Goal: Communication & Community: Answer question/provide support

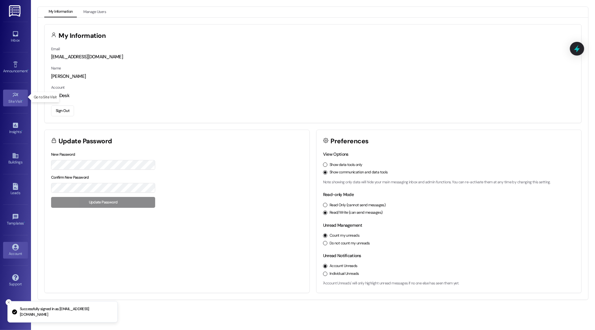
click at [13, 94] on icon at bounding box center [15, 94] width 7 height 7
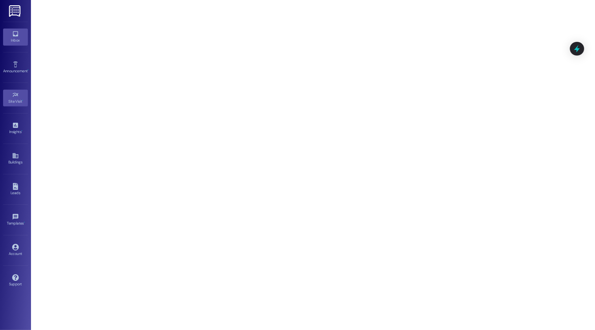
click at [15, 33] on icon at bounding box center [15, 33] width 7 height 7
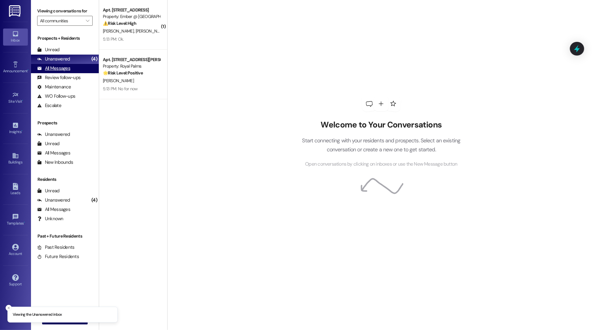
click at [49, 69] on div "All Messages" at bounding box center [53, 68] width 33 height 7
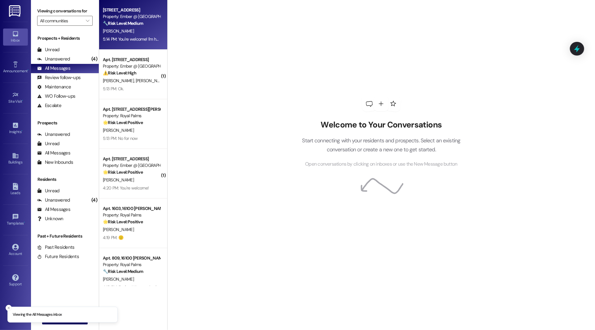
click at [133, 22] on strong "🔧 Risk Level: Medium" at bounding box center [123, 23] width 40 height 6
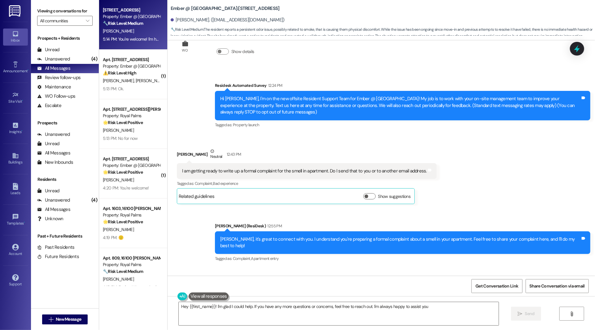
type textarea "Hey {{first_name}}! I'm glad I could help. If you have any more questions or co…"
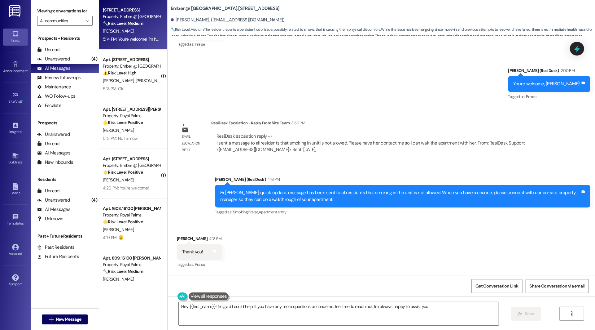
scroll to position [595, 0]
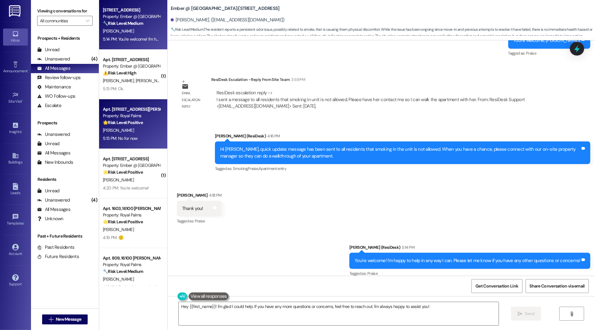
click at [117, 131] on div "[PERSON_NAME]" at bounding box center [131, 130] width 59 height 8
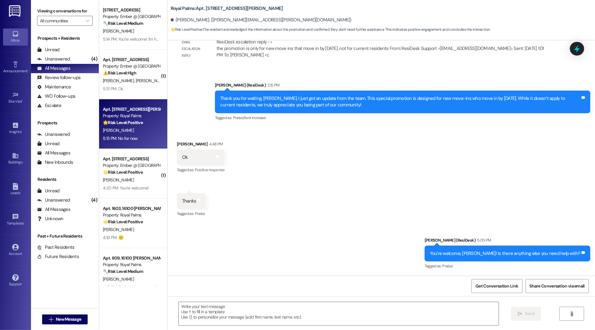
scroll to position [628, 0]
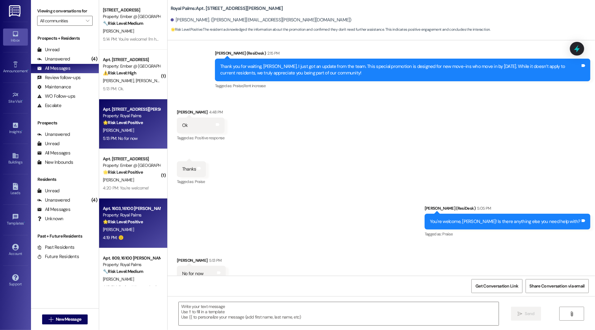
click at [122, 225] on div "Apt. 1603, [STREET_ADDRESS][PERSON_NAME] Property: Royal Palms 🌟 Risk Level: Po…" at bounding box center [131, 214] width 59 height 21
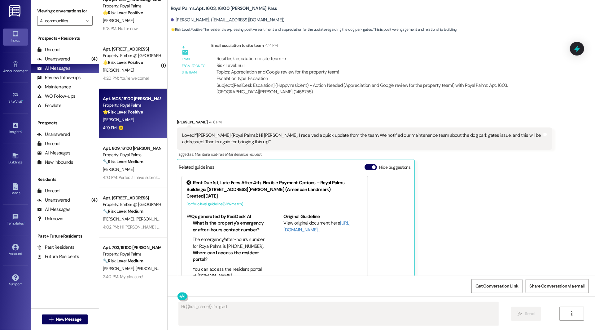
scroll to position [111, 0]
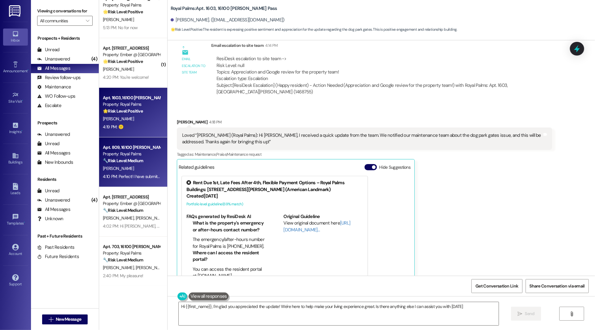
type textarea "Hi {{first_name}}, I'm glad you appreciated the update! We're here to help make…"
click at [128, 156] on div "Property: Royal Palms" at bounding box center [131, 154] width 57 height 7
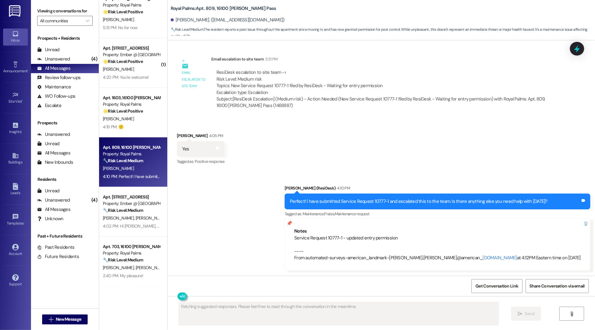
scroll to position [451, 0]
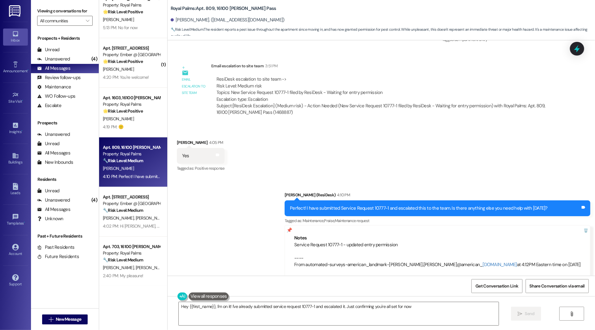
type textarea "Hey {{first_name}}, I'm on it! I've already submitted service request 10777-1 a…"
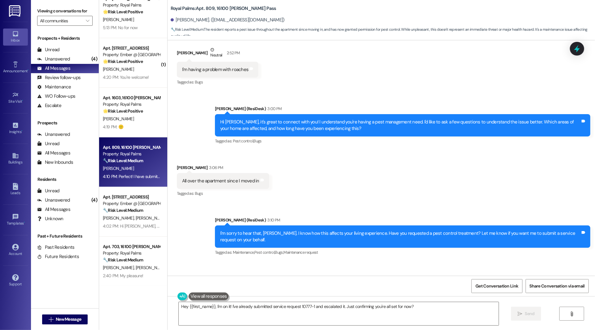
scroll to position [0, 0]
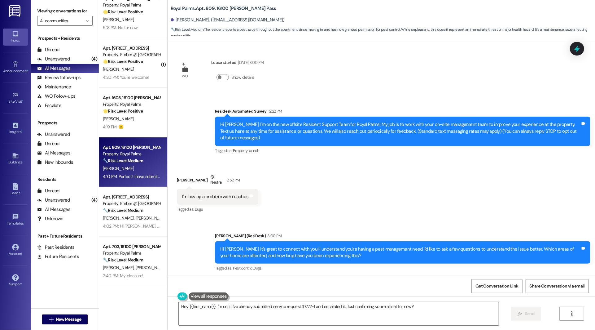
drag, startPoint x: 234, startPoint y: 62, endPoint x: 270, endPoint y: 62, distance: 35.6
click at [264, 62] on div "[DATE] 8:00 PM" at bounding box center [249, 62] width 27 height 7
click at [282, 88] on div "WO Lease started [DATE] 8:00 PM Show details Survey, sent via SMS Residesk Auto…" at bounding box center [382, 157] width 428 height 235
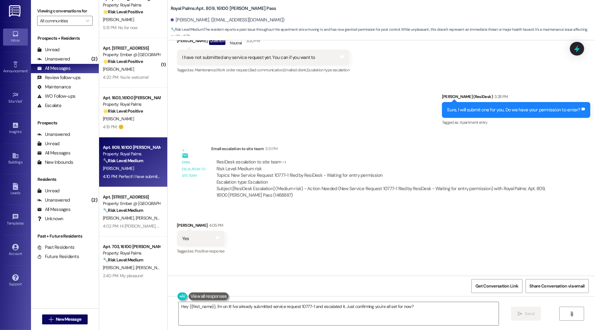
scroll to position [451, 0]
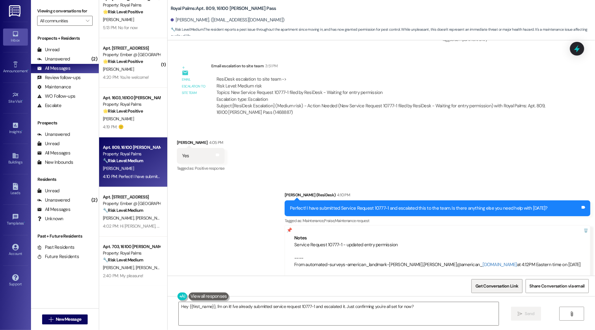
click at [495, 291] on span "Get Conversation Link" at bounding box center [496, 285] width 45 height 13
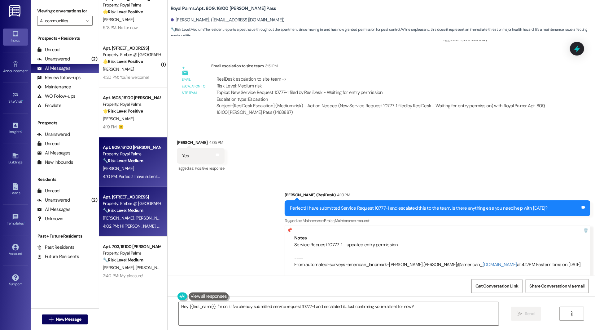
click at [123, 224] on div "4:02 PM: Hi [PERSON_NAME], our site team mentioned they connected with you last…" at bounding box center [294, 226] width 383 height 6
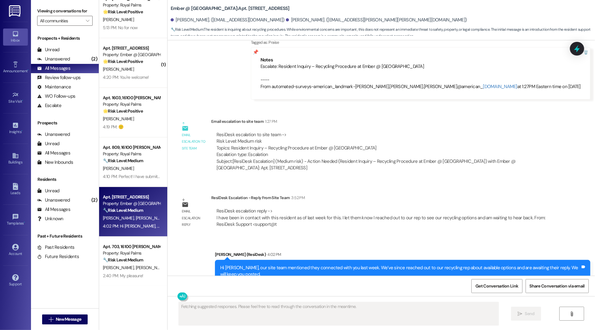
scroll to position [366, 0]
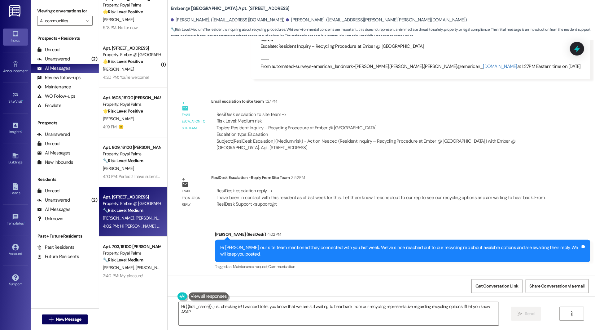
type textarea "Hi {{first_name}}, just checking in! I wanted to let you know that we are still…"
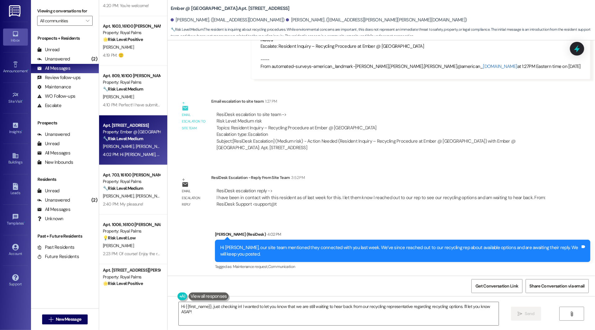
scroll to position [187, 0]
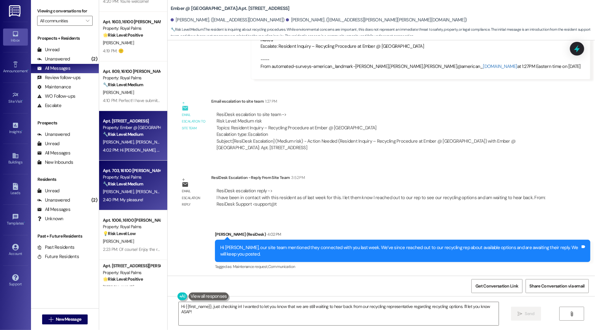
click at [136, 187] on div "Apt. 703, 16100 [PERSON_NAME] Pass Property: Royal Palms 🔧 Risk Level: Medium T…" at bounding box center [131, 177] width 59 height 21
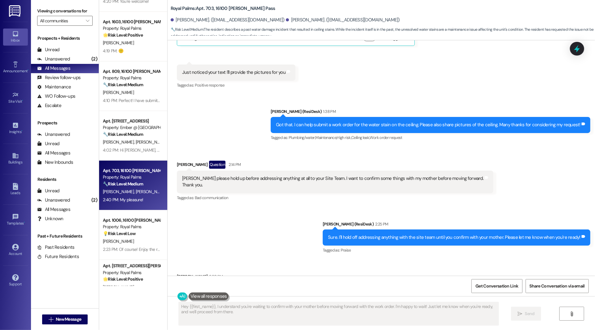
scroll to position [1167, 0]
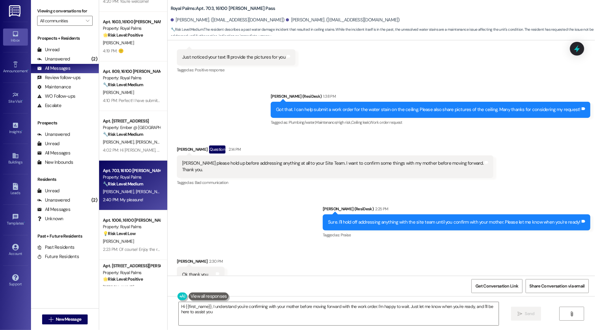
type textarea "Hi {{first_name}}, I understand you're confirming with your mother before movin…"
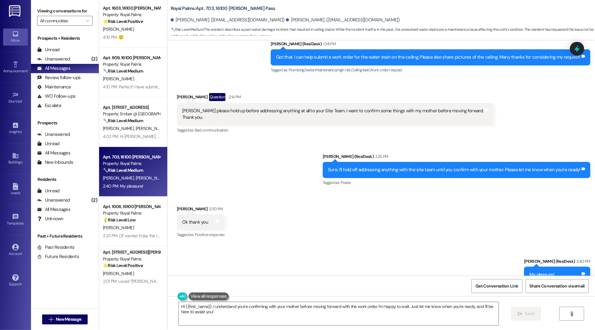
scroll to position [201, 0]
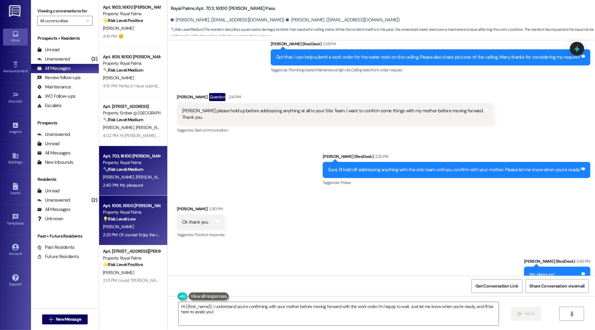
click at [110, 232] on div "2:23 PM: Of course! Enjoy the rest of your day! 2:23 PM: Of course! Enjoy the r…" at bounding box center [144, 235] width 83 height 6
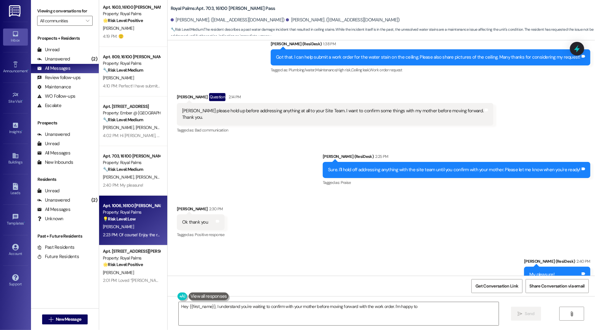
scroll to position [367, 0]
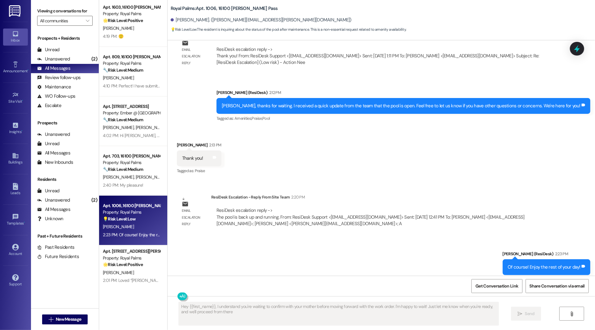
type textarea "Hey {{first_name}}, I understand you're waiting to confirm with your mother bef…"
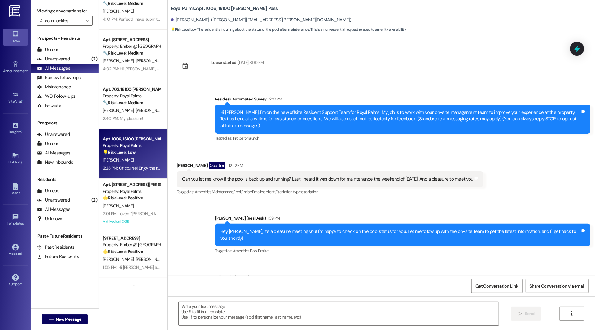
scroll to position [285, 0]
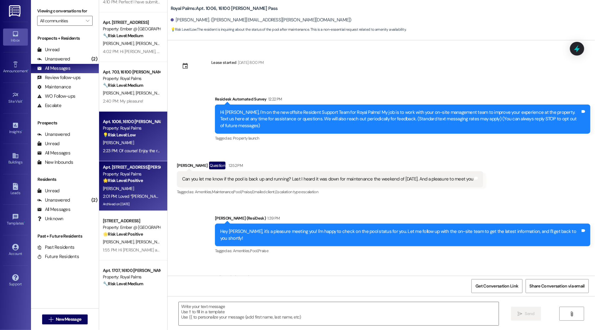
click at [125, 181] on strong "🌟 Risk Level: Positive" at bounding box center [123, 181] width 40 height 6
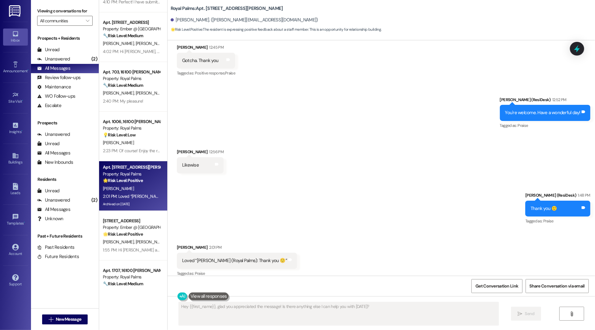
scroll to position [442, 0]
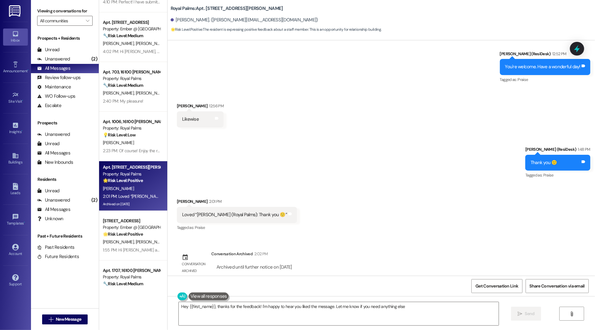
type textarea "Hey {{first_name}}, thanks for the feedback! I'm happy to hear you liked the me…"
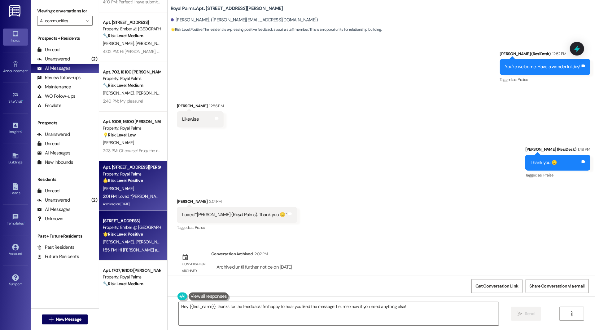
click at [121, 216] on div "Apt. [STREET_ADDRESS] Property: Ember @ [GEOGRAPHIC_DATA] 🌟 Risk Level: Positiv…" at bounding box center [133, 236] width 68 height 50
type textarea "Hey {{first_name}}, glad you appreciated the message! Is there anything else I …"
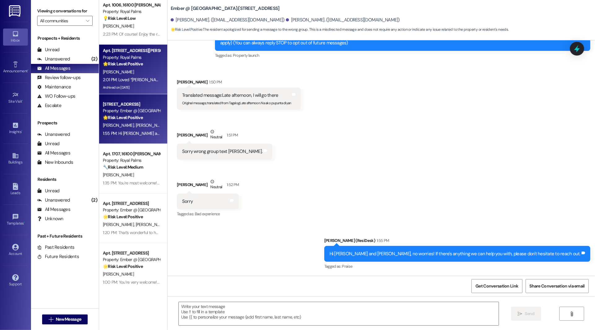
scroll to position [403, 0]
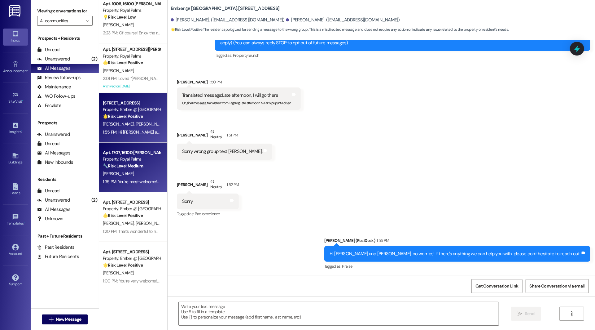
click at [119, 173] on div "[PERSON_NAME]" at bounding box center [131, 174] width 59 height 8
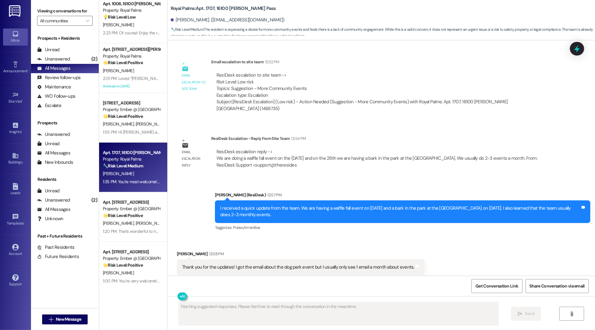
scroll to position [474, 0]
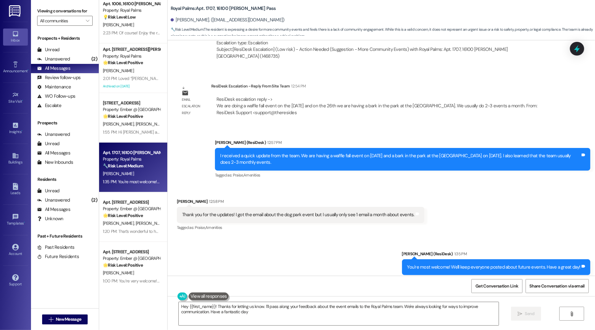
type textarea "Hey {{first_name}}! Thanks for letting us know. I'll pass along your feedback a…"
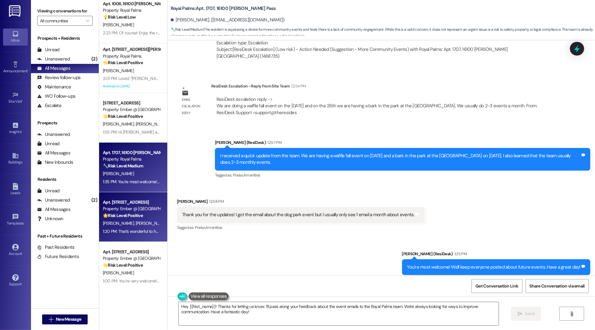
click at [105, 241] on div "Apt. [STREET_ADDRESS] Property: Ember @ [GEOGRAPHIC_DATA] 🌟 Risk Level: Positiv…" at bounding box center [133, 217] width 68 height 50
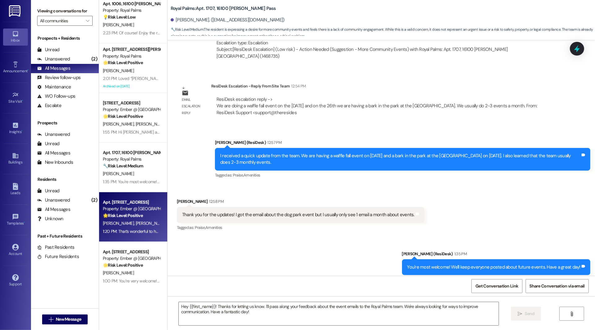
type textarea "Fetching suggested responses. Please feel free to read through the conversation…"
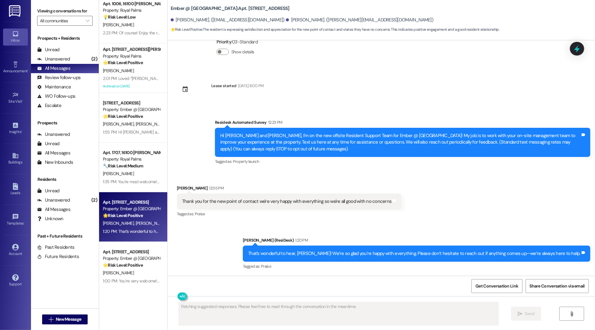
scroll to position [45, 0]
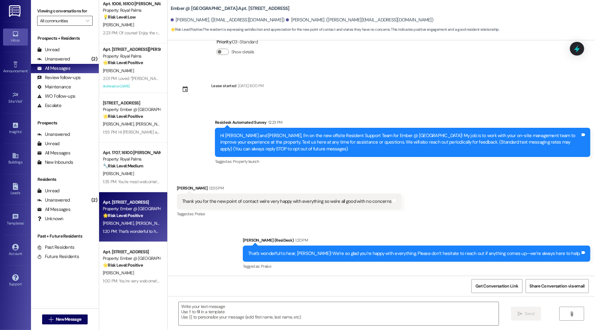
click at [72, 26] on input "All communities" at bounding box center [61, 21] width 43 height 10
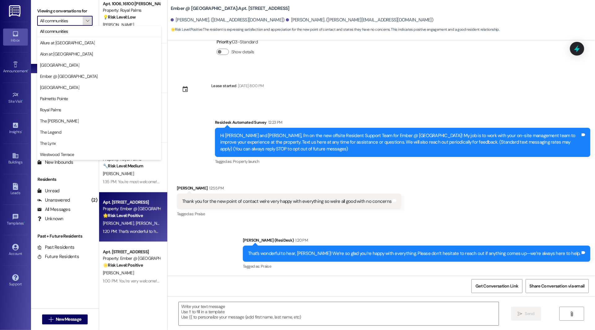
click at [85, 19] on span "" at bounding box center [88, 21] width 6 height 10
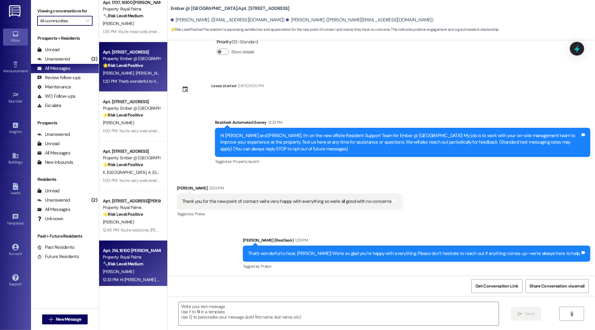
scroll to position [552, 0]
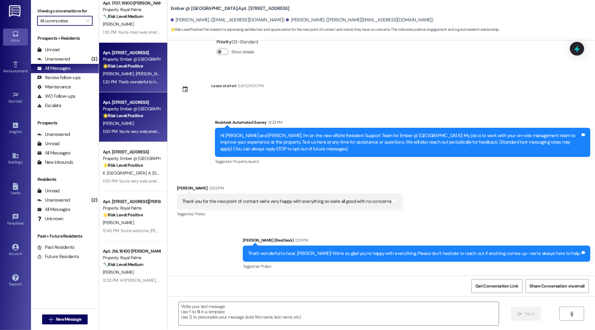
click at [112, 125] on span "[PERSON_NAME]" at bounding box center [118, 124] width 31 height 6
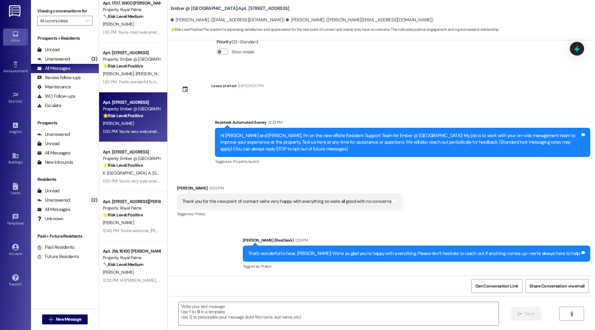
type textarea "Fetching suggested responses. Please feel free to read through the conversation…"
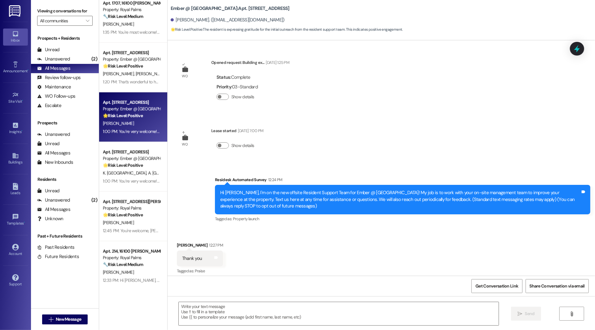
scroll to position [57, 0]
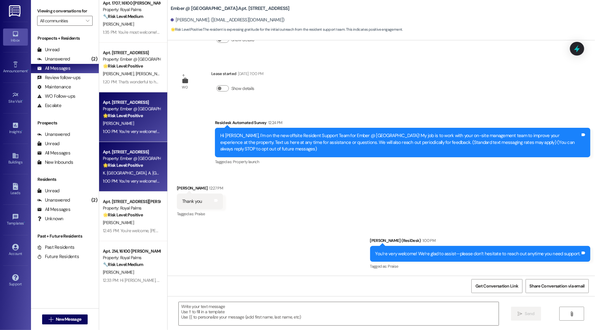
click at [122, 152] on div "Apt. [STREET_ADDRESS]" at bounding box center [131, 152] width 57 height 7
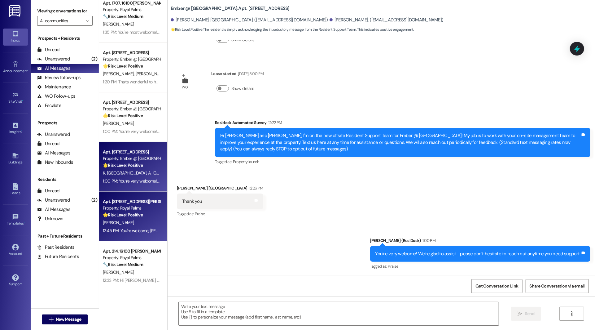
click at [128, 208] on div "Property: Royal Palms" at bounding box center [131, 208] width 57 height 7
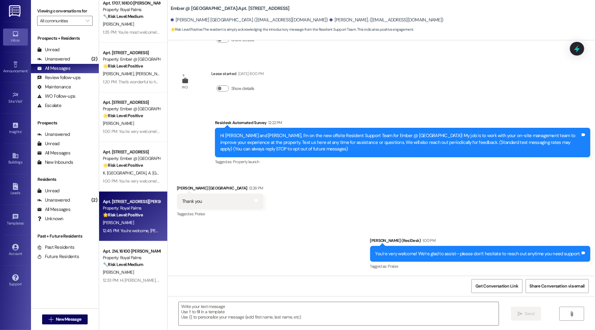
type textarea "Fetching suggested responses. Please feel free to read through the conversation…"
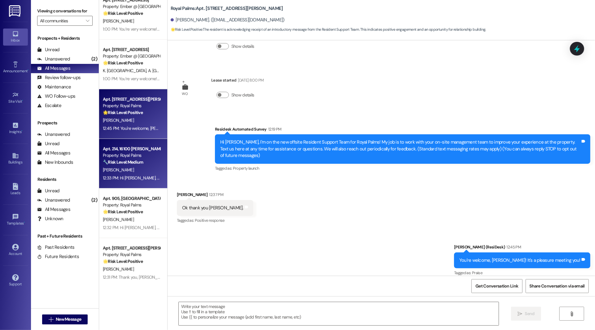
scroll to position [655, 0]
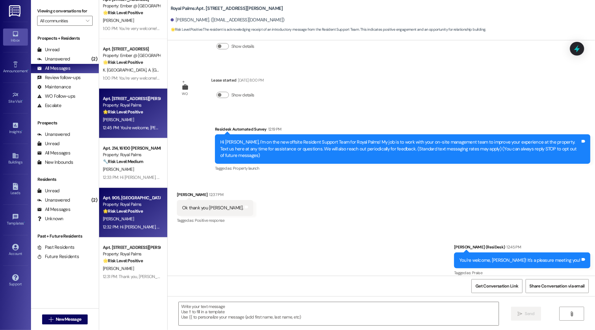
click at [113, 231] on div "Apt. 905, 16100 [PERSON_NAME] Pass Property: Royal Palms 🌟 Risk Level: Positive…" at bounding box center [133, 213] width 68 height 50
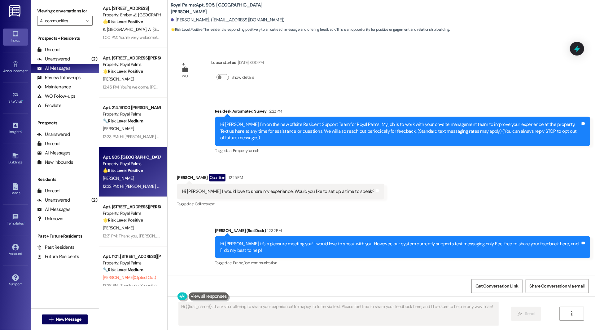
scroll to position [724, 0]
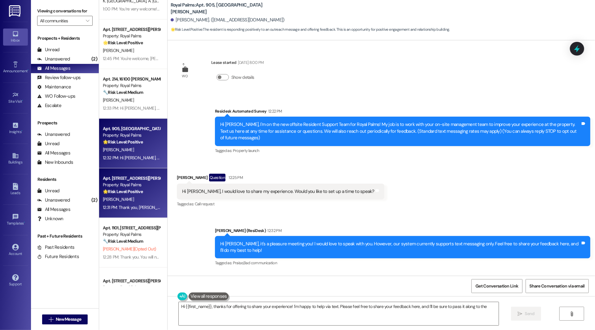
type textarea "Hi {{first_name}}, thanks for offering to share your experience! I'm happy to h…"
click at [124, 203] on div "[PERSON_NAME]" at bounding box center [131, 199] width 59 height 8
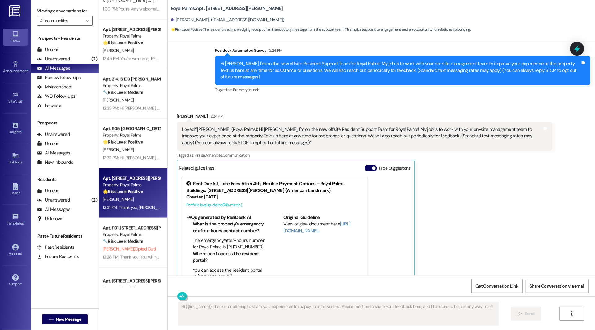
scroll to position [63, 0]
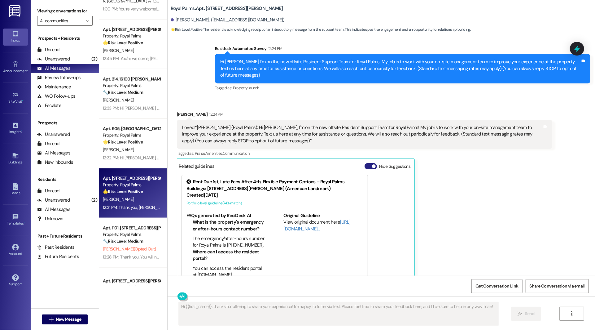
click at [365, 163] on button "Hide Suggestions" at bounding box center [371, 166] width 12 height 6
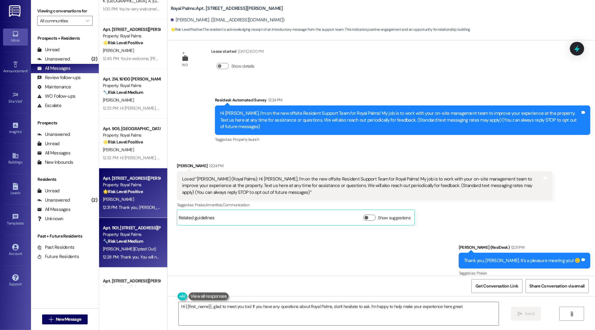
type textarea "Hi {{first_name}}, glad to meet you too! If you have any questions about Royal …"
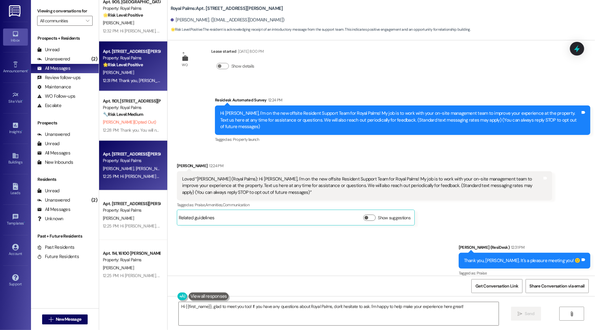
click at [123, 178] on div "12:25 PM: Hi [PERSON_NAME] and [PERSON_NAME], I'm on the new offsite Resident S…" at bounding box center [478, 176] width 750 height 6
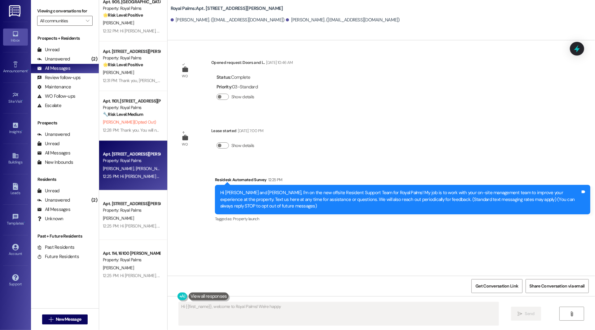
scroll to position [0, 0]
type textarea "Hi {{first_name}}, welcome to Royal Palms! We're happy to help with any questio…"
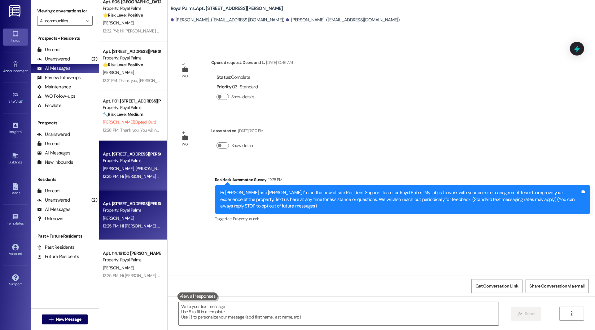
click at [119, 231] on div "Apt. 113, 16100 [PERSON_NAME] Pass Property: Royal Palms [PERSON_NAME] 12:25 PM…" at bounding box center [133, 215] width 68 height 50
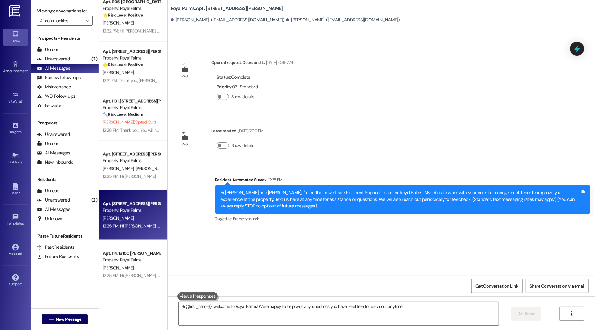
type textarea "Fetching suggested responses. Please feel free to read through the conversation…"
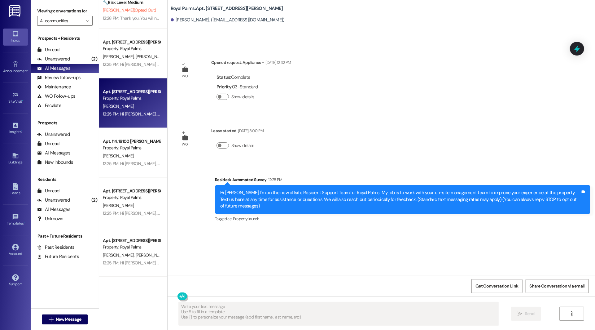
scroll to position [963, 0]
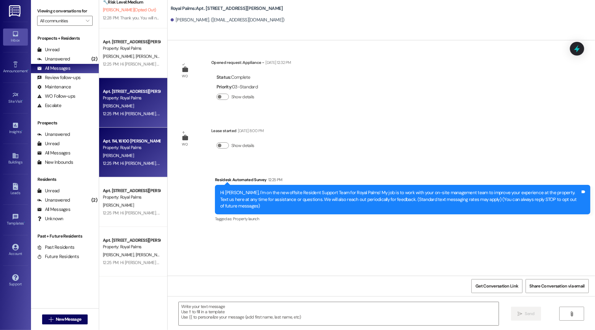
click at [122, 163] on div "12:25 PM: Hi [PERSON_NAME], I'm on the new offsite Resident Support Team for Ro…" at bounding box center [458, 163] width 710 height 6
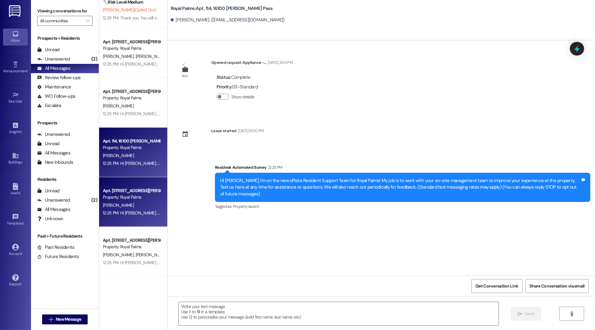
click at [124, 204] on div "[PERSON_NAME]" at bounding box center [131, 205] width 59 height 8
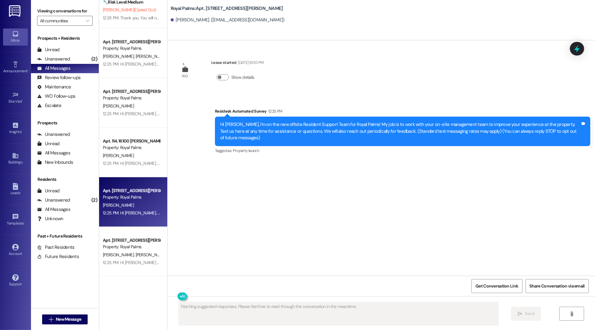
scroll to position [1015, 0]
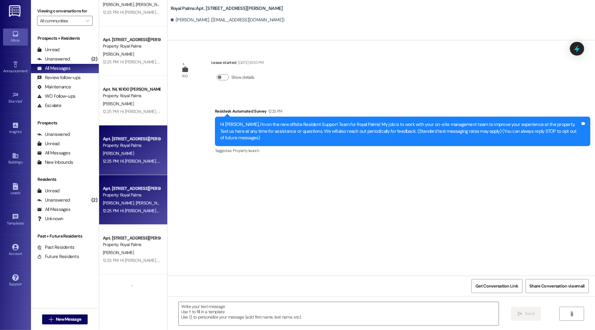
click at [122, 197] on div "Property: Royal Palms" at bounding box center [131, 194] width 57 height 7
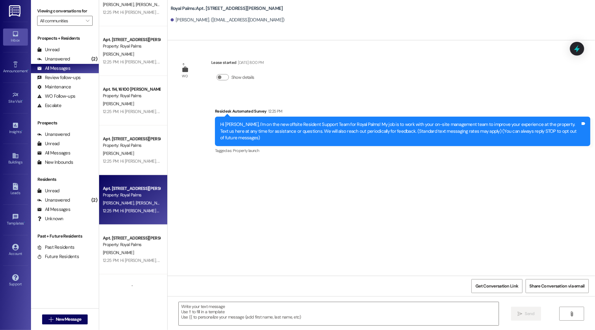
type textarea "Fetching suggested responses. Please feel free to read through the conversation…"
